Goal: Transaction & Acquisition: Download file/media

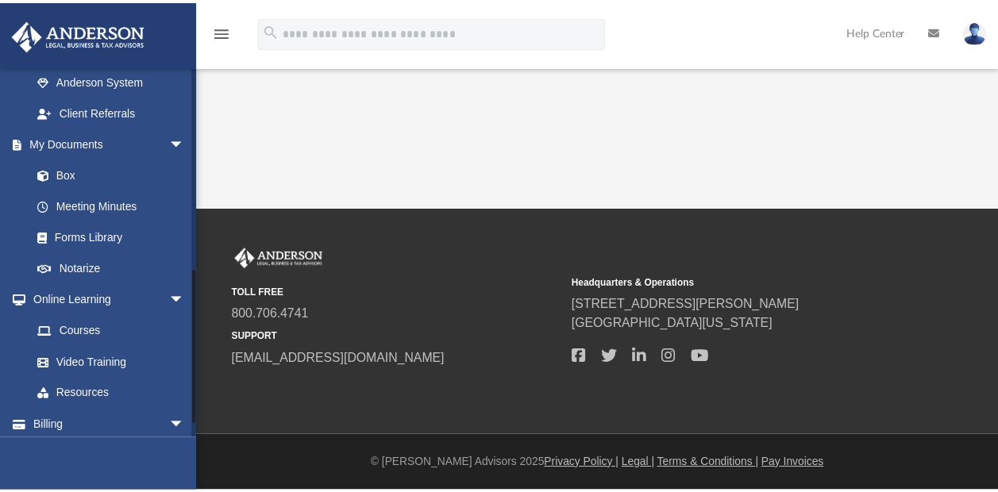
scroll to position [480, 0]
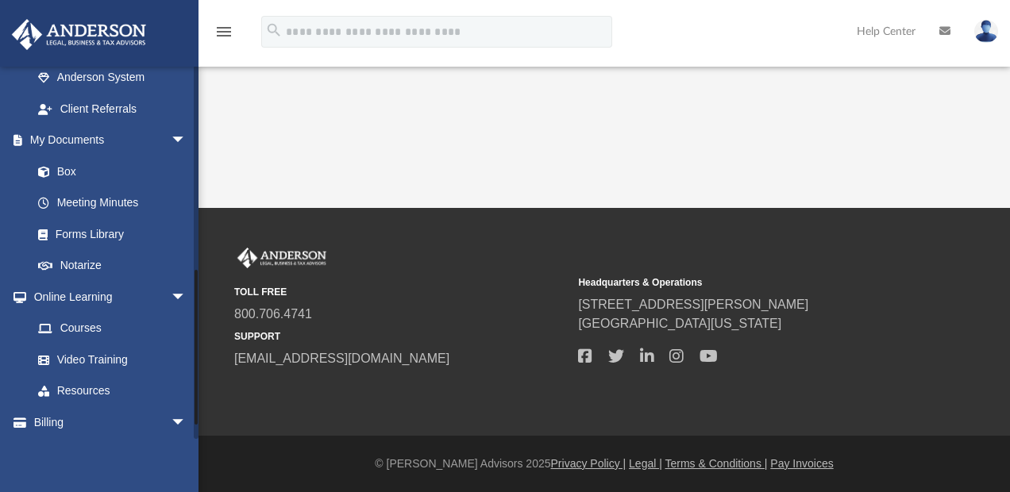
drag, startPoint x: 195, startPoint y: 196, endPoint x: 183, endPoint y: 400, distance: 204.4
click at [183, 400] on div "[EMAIL_ADDRESS][DOMAIN_NAME] Sign Out [EMAIL_ADDRESS][DOMAIN_NAME] Home Online …" at bounding box center [99, 252] width 199 height 373
click at [50, 232] on span at bounding box center [51, 234] width 9 height 11
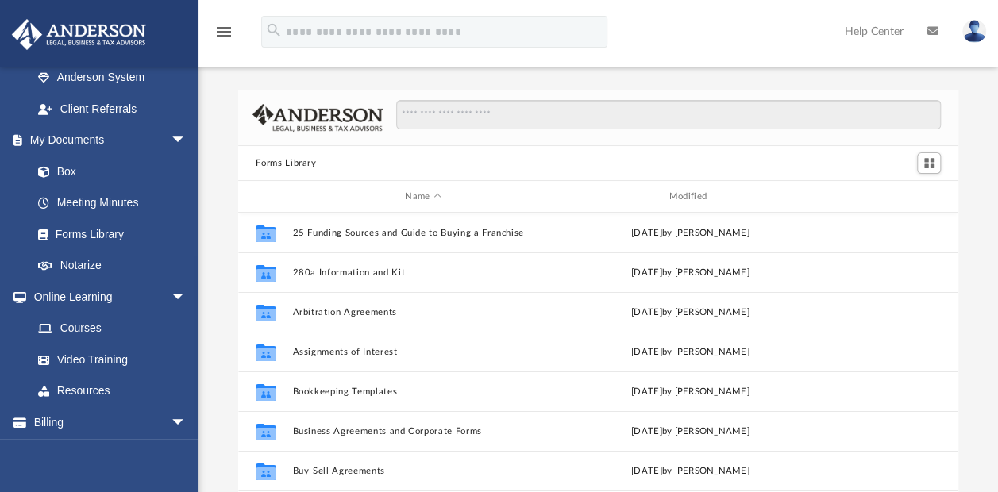
scroll to position [349, 707]
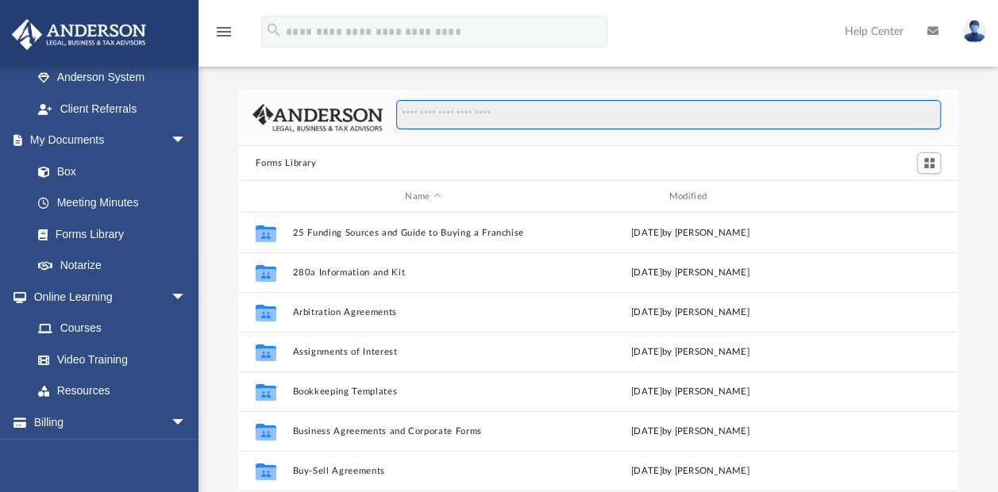
click at [487, 121] on input "Search files and folders" at bounding box center [668, 115] width 545 height 30
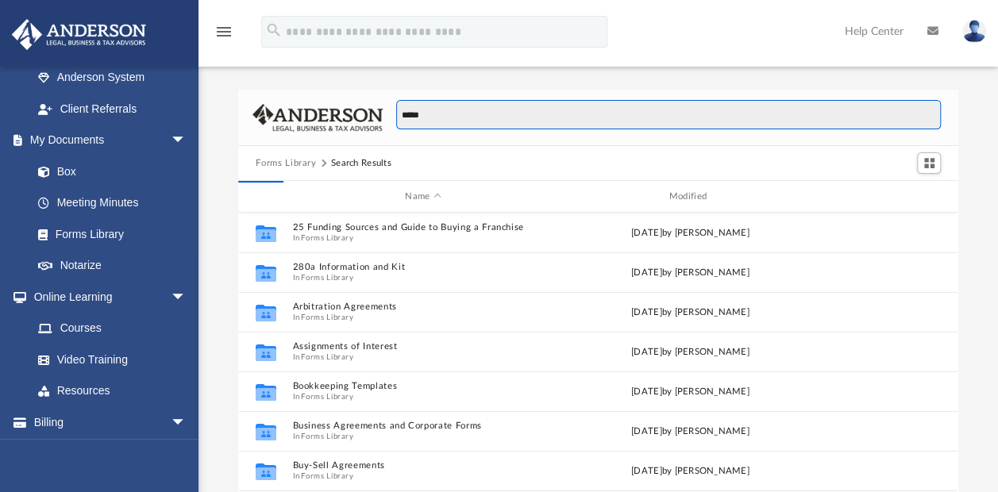
type input "*****"
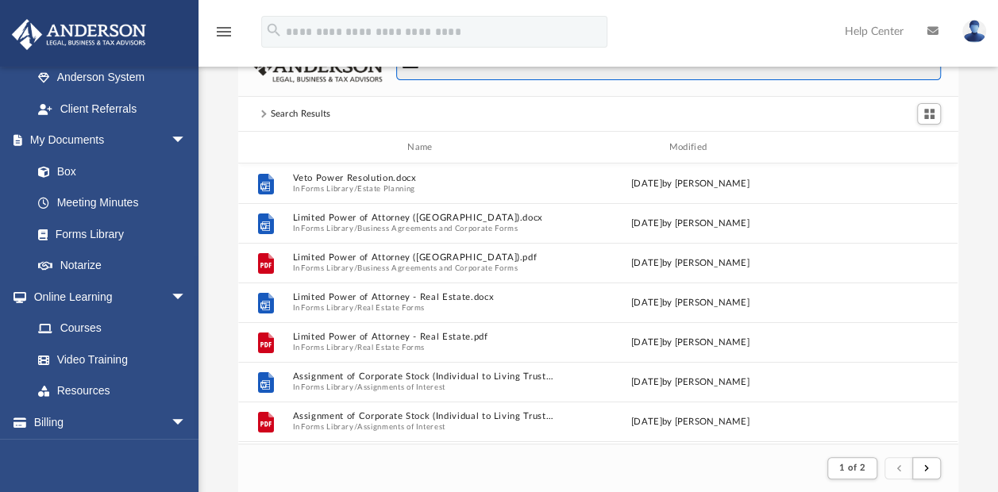
scroll to position [47, 0]
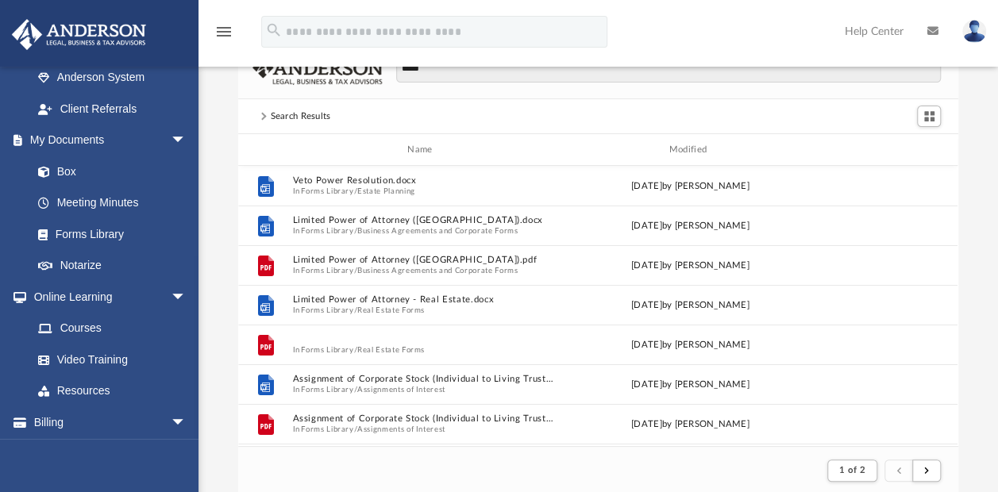
click at [374, 338] on button "Limited Power of Attorney - Real Estate.pdf" at bounding box center [423, 339] width 260 height 10
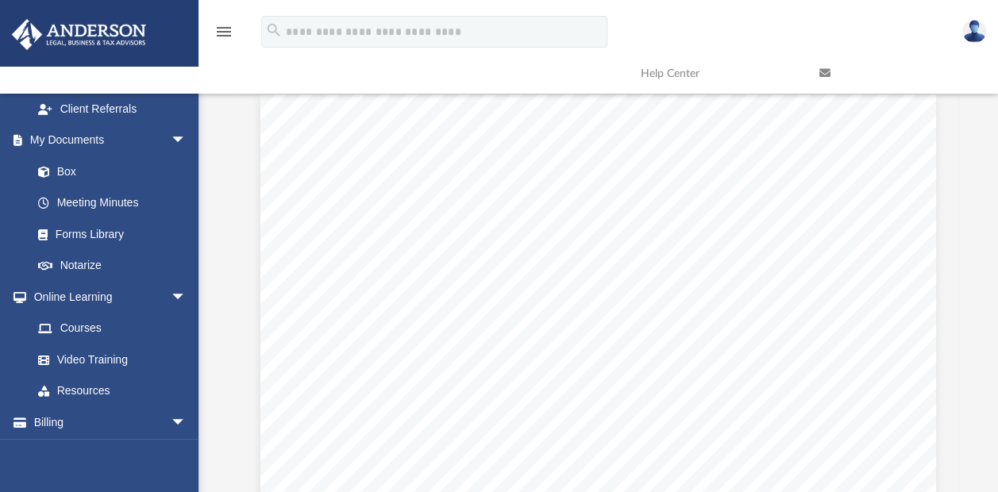
scroll to position [0, 0]
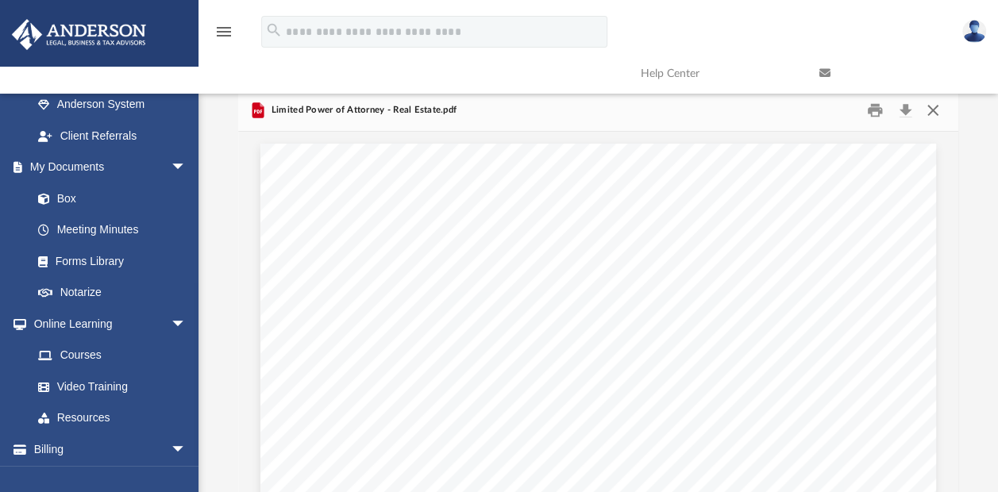
click at [939, 106] on button "Close" at bounding box center [933, 110] width 29 height 25
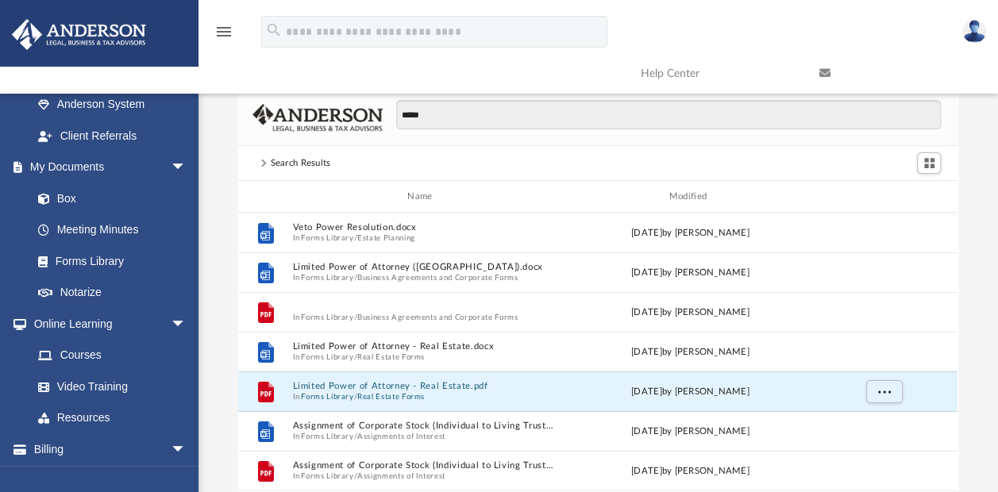
click at [395, 303] on button "Limited Power of Attorney ([GEOGRAPHIC_DATA]).pdf" at bounding box center [423, 307] width 260 height 10
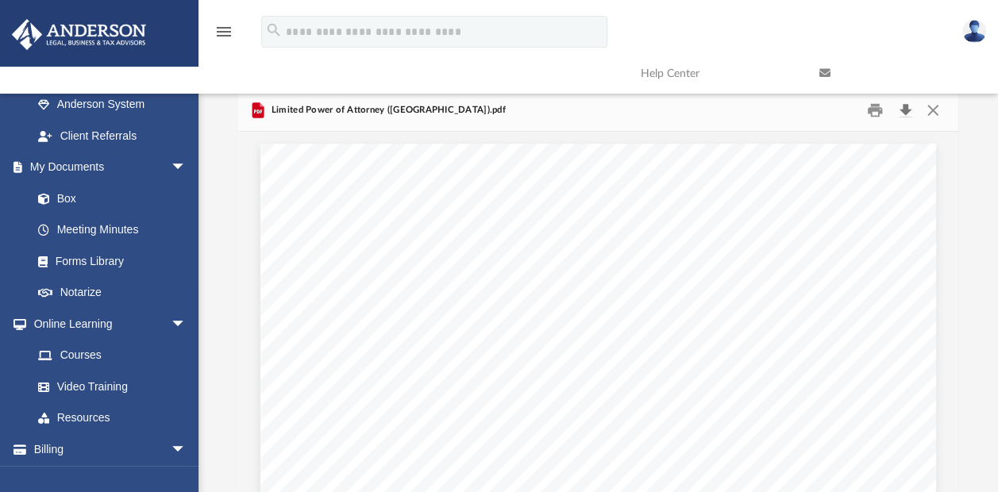
click at [904, 113] on button "Download" at bounding box center [905, 110] width 29 height 25
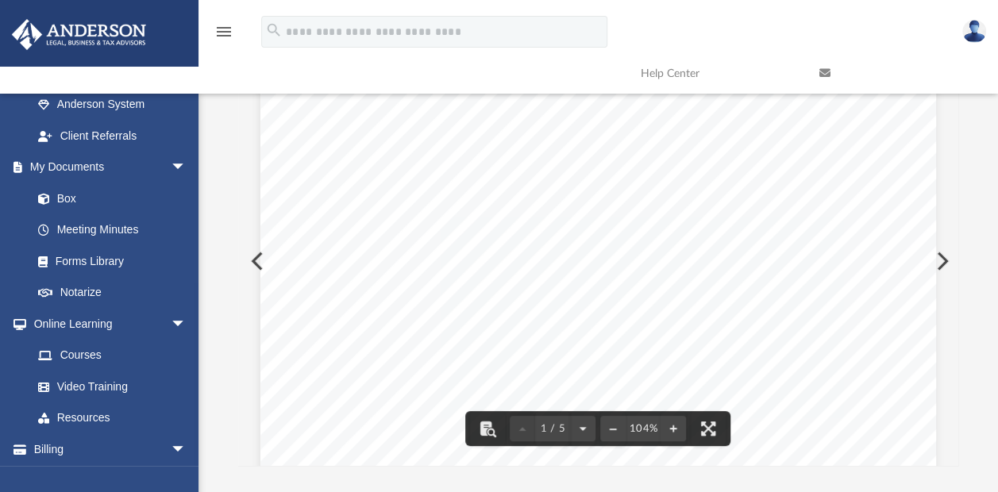
drag, startPoint x: 949, startPoint y: 105, endPoint x: 949, endPoint y: 125, distance: 20.6
click at [949, 125] on div "***** Search Results Name Modified File Veto Power Resolution.docx In Forms Lib…" at bounding box center [597, 240] width 719 height 452
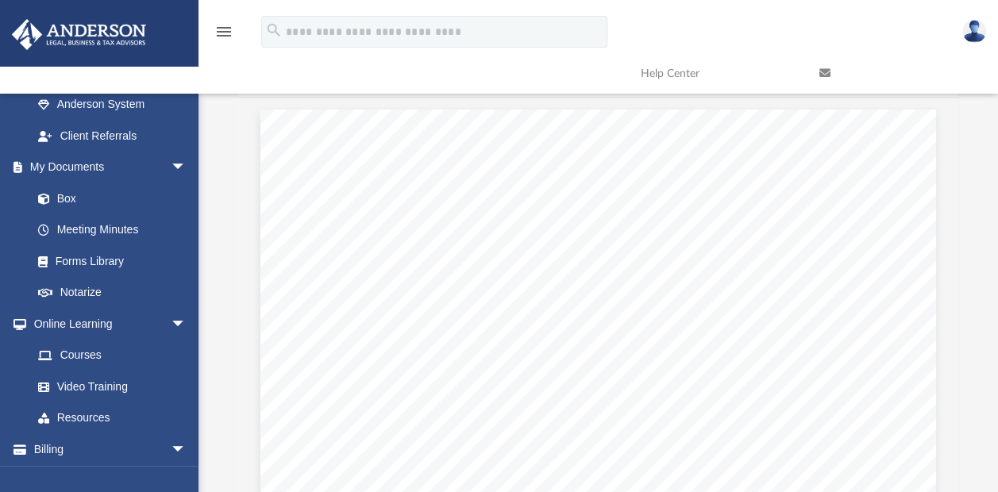
scroll to position [0, 0]
click at [927, 114] on button "Close" at bounding box center [933, 110] width 29 height 25
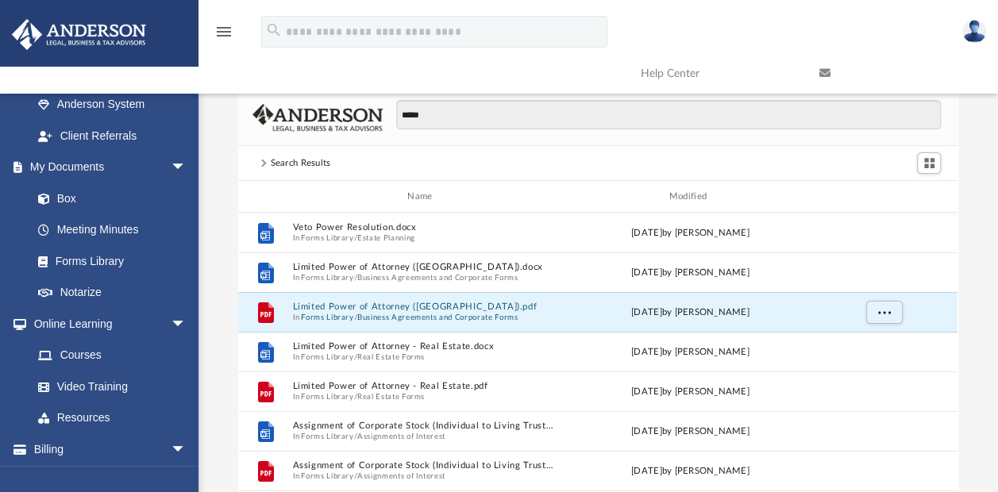
click at [976, 124] on div "***** Search Results Name Modified File Veto Power Resolution.docx In Forms Lib…" at bounding box center [599, 316] width 800 height 452
